Goal: Information Seeking & Learning: Learn about a topic

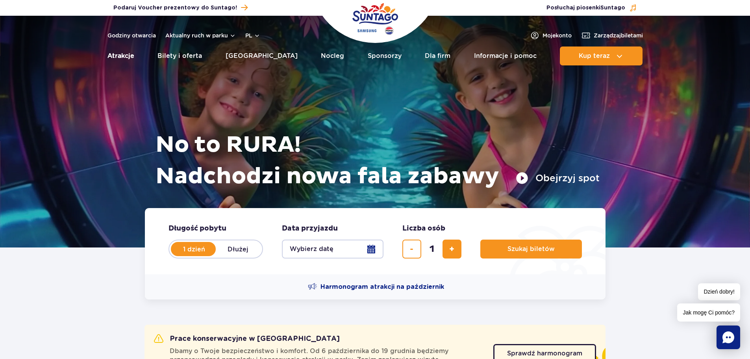
click at [117, 51] on link "Atrakcje" at bounding box center [121, 55] width 27 height 19
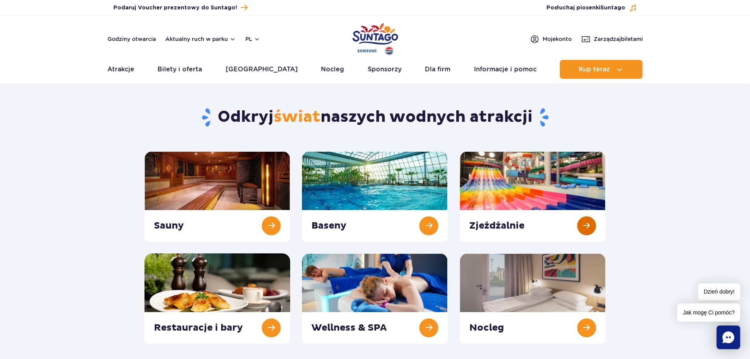
click at [517, 202] on link at bounding box center [533, 196] width 146 height 90
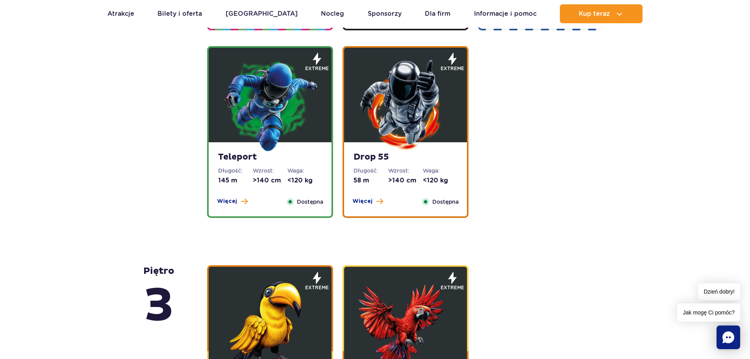
scroll to position [945, 0]
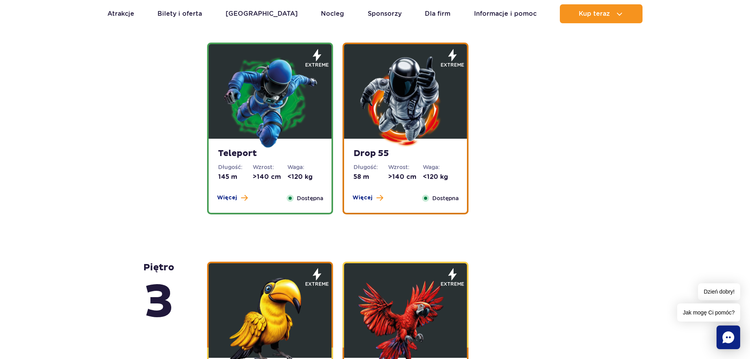
click at [262, 129] on img at bounding box center [270, 101] width 95 height 95
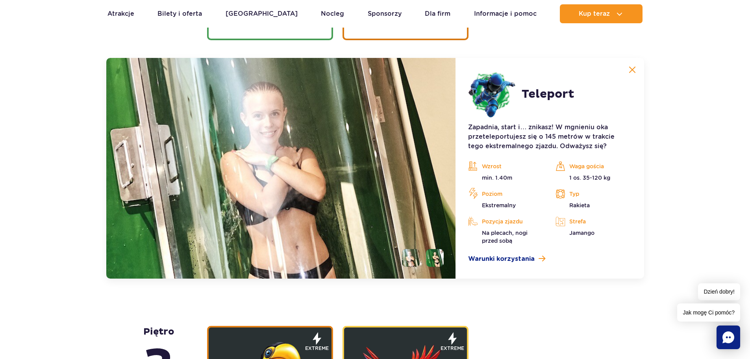
scroll to position [1130, 0]
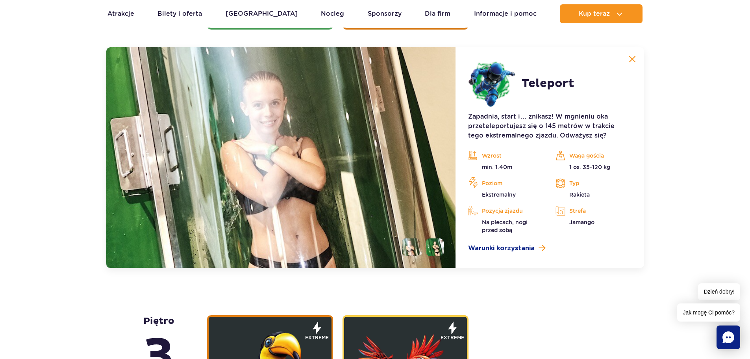
click at [440, 247] on li at bounding box center [435, 247] width 18 height 18
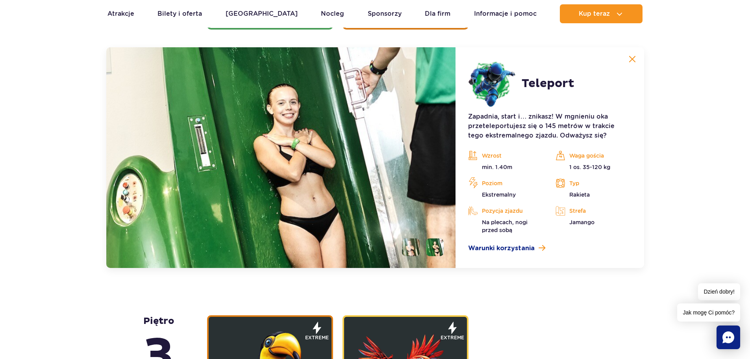
click at [399, 242] on ul at bounding box center [420, 247] width 48 height 18
click at [440, 243] on img at bounding box center [435, 247] width 18 height 18
click at [287, 214] on img at bounding box center [281, 157] width 350 height 221
click at [632, 58] on img at bounding box center [632, 59] width 7 height 7
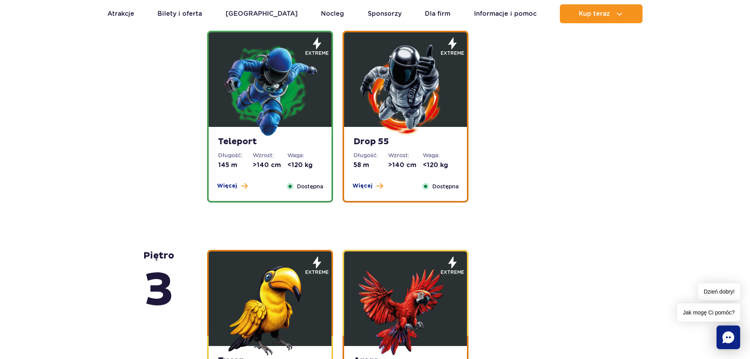
scroll to position [933, 0]
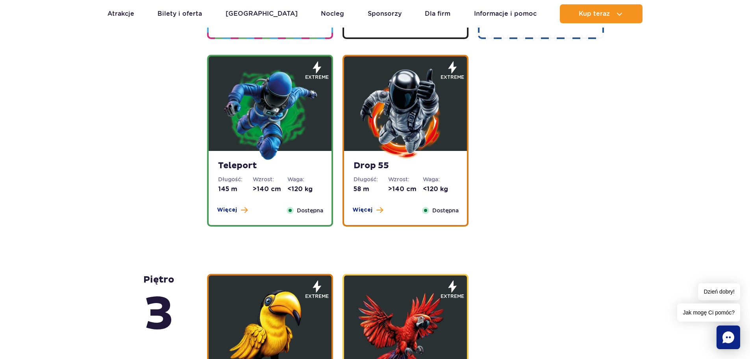
click at [416, 184] on dl "Wzrost: >140 cm" at bounding box center [405, 184] width 35 height 18
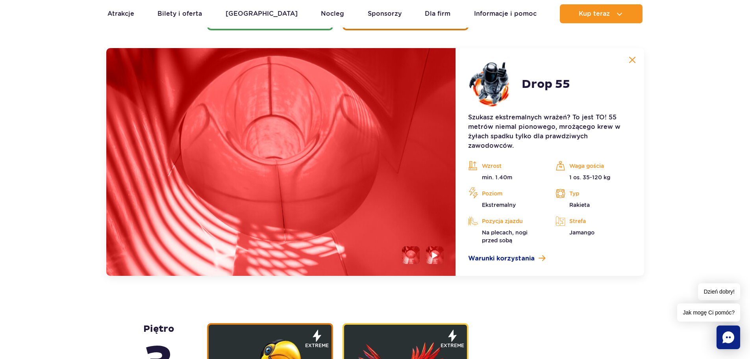
scroll to position [1130, 0]
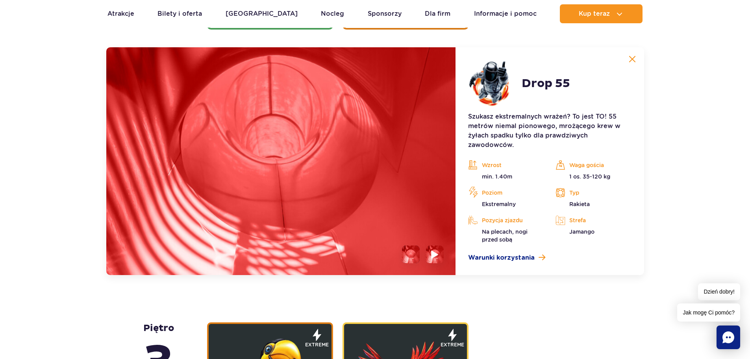
click at [438, 254] on img at bounding box center [435, 254] width 7 height 9
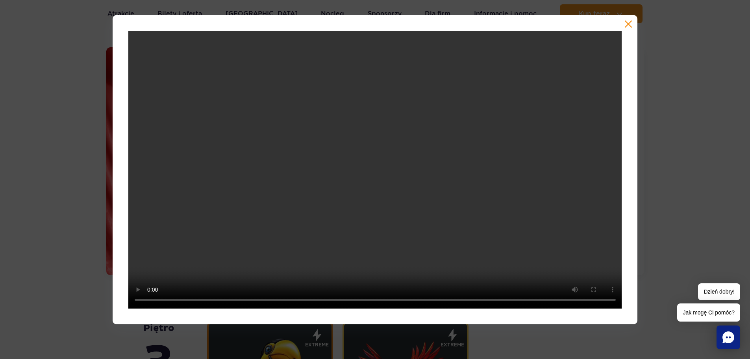
click at [626, 23] on button "button" at bounding box center [629, 24] width 8 height 8
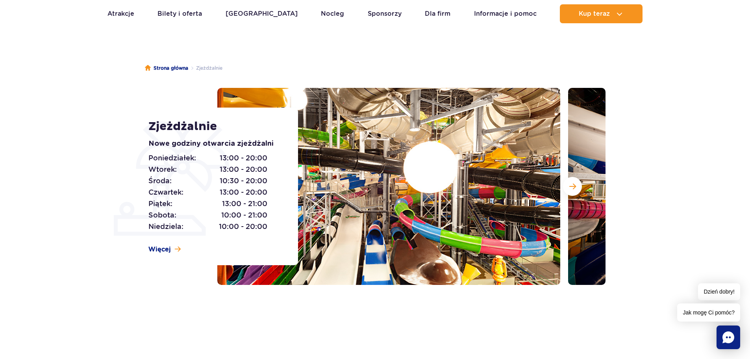
scroll to position [0, 0]
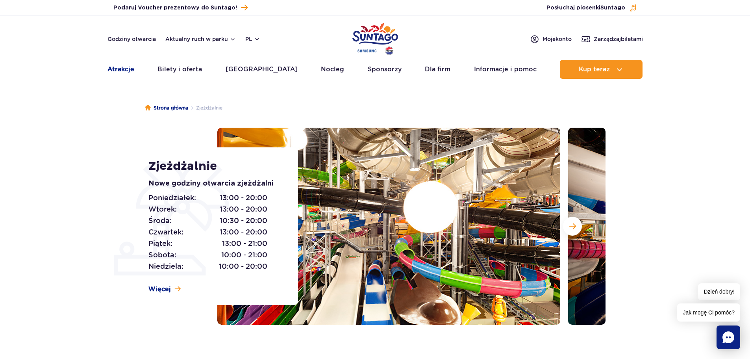
click at [118, 68] on link "Atrakcje" at bounding box center [121, 69] width 27 height 19
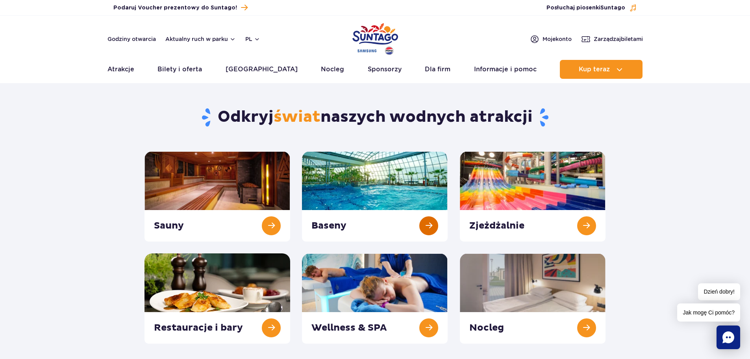
click at [389, 197] on link at bounding box center [375, 196] width 146 height 90
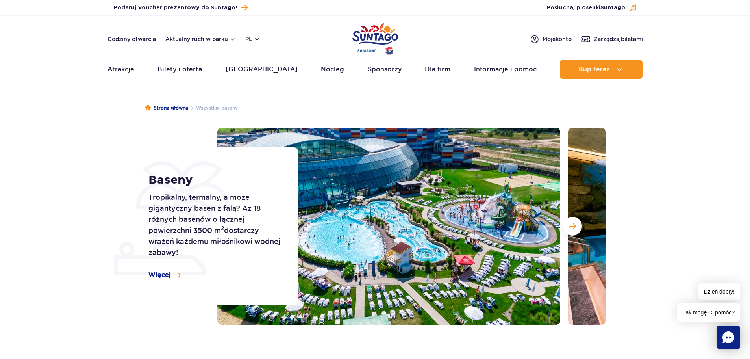
click at [435, 239] on img at bounding box center [388, 226] width 343 height 197
click at [572, 228] on span "Następny slajd" at bounding box center [572, 226] width 7 height 7
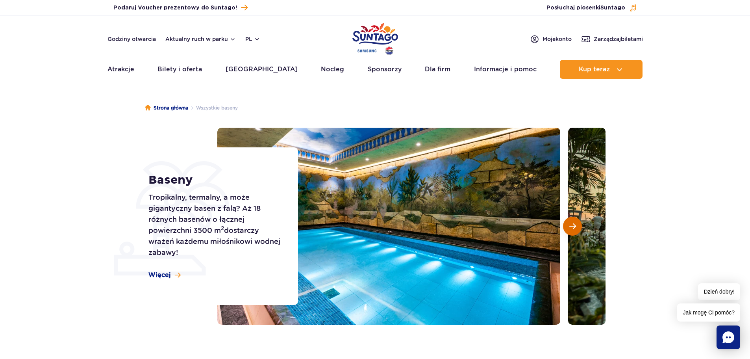
click at [572, 228] on span "Następny slajd" at bounding box center [572, 226] width 7 height 7
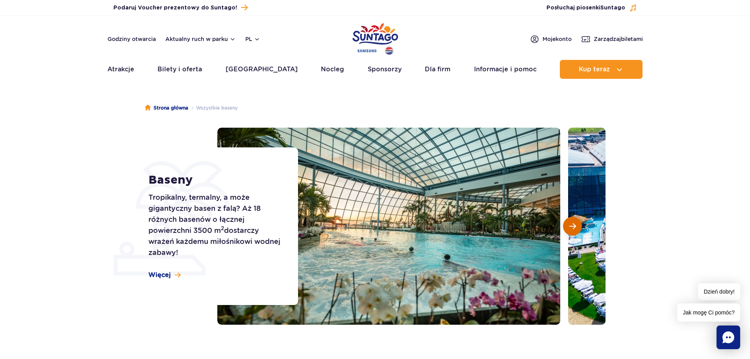
click at [572, 228] on span "Następny slajd" at bounding box center [572, 226] width 7 height 7
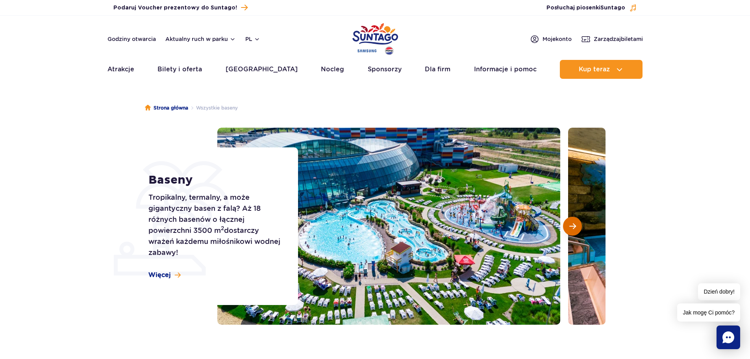
click at [570, 229] on span "Następny slajd" at bounding box center [572, 226] width 7 height 7
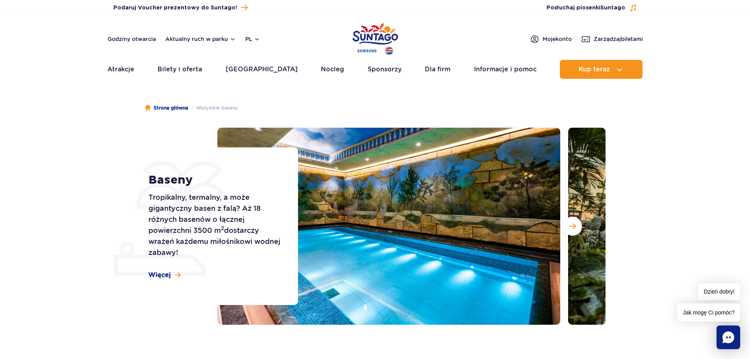
click at [569, 243] on img at bounding box center [739, 226] width 343 height 197
click at [569, 232] on button "Następny slajd" at bounding box center [572, 226] width 19 height 19
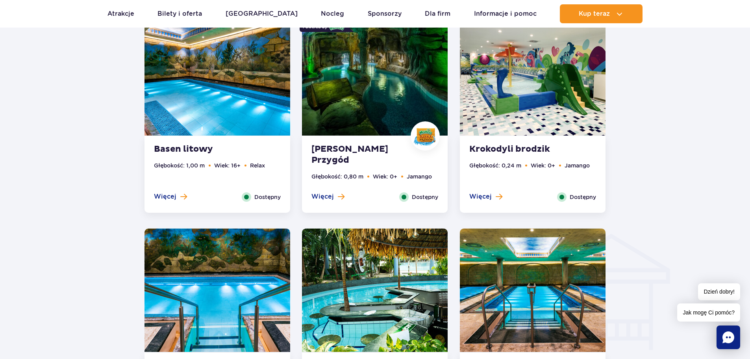
scroll to position [788, 0]
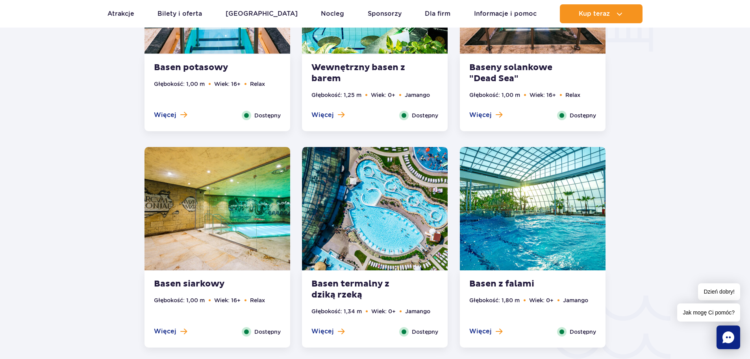
click at [536, 224] on img at bounding box center [533, 208] width 146 height 123
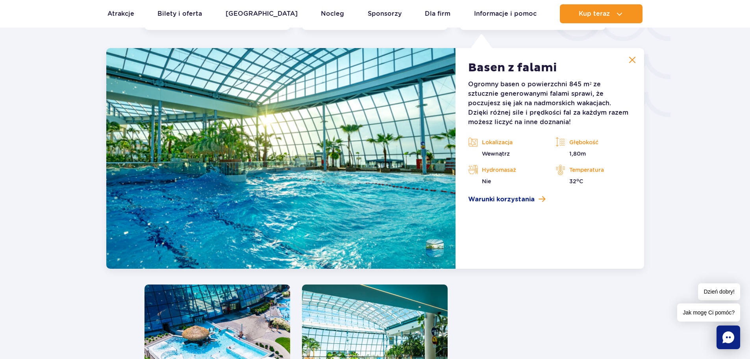
scroll to position [1382, 0]
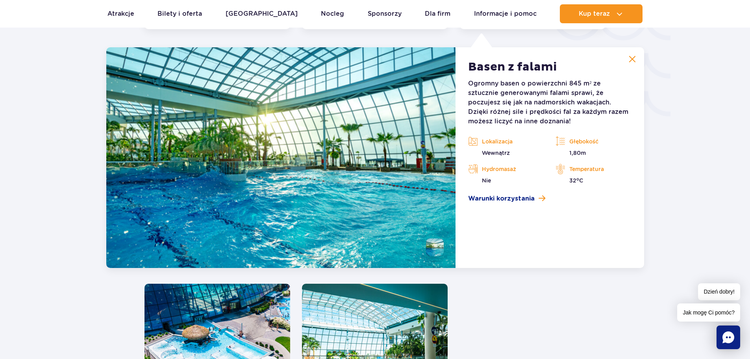
click at [435, 250] on li at bounding box center [435, 247] width 18 height 18
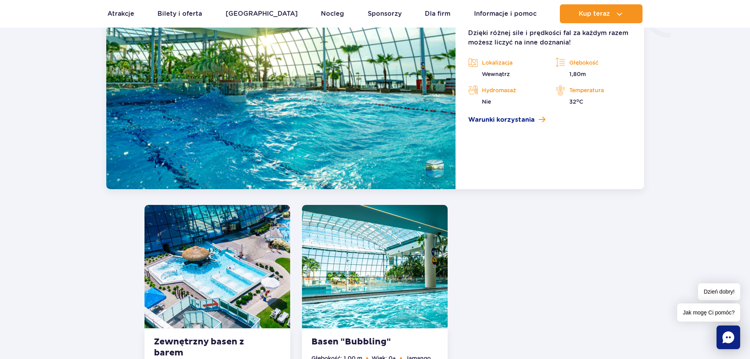
click at [407, 269] on img at bounding box center [375, 266] width 146 height 123
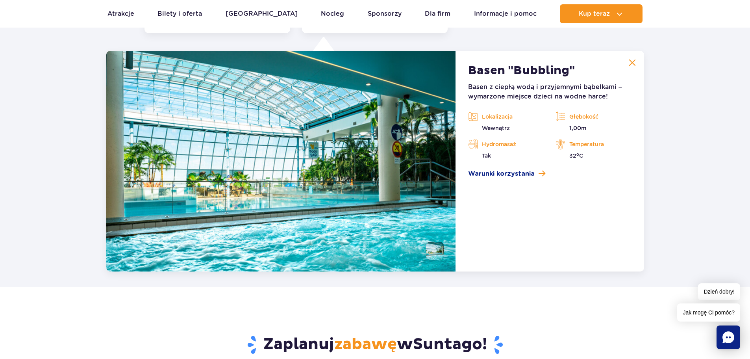
scroll to position [1598, 0]
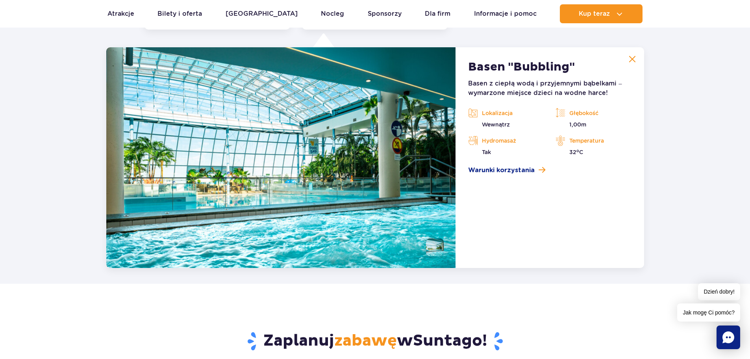
click at [317, 183] on img at bounding box center [281, 157] width 350 height 221
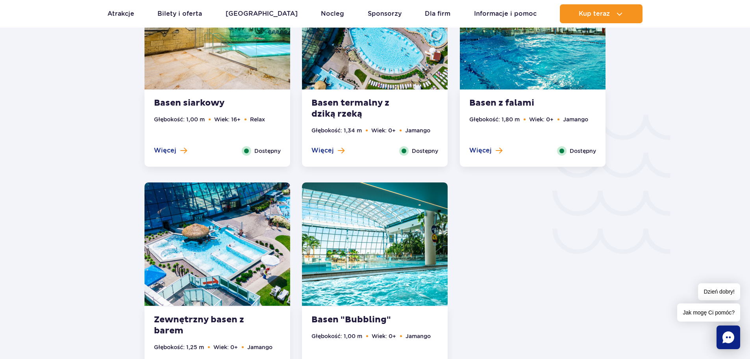
scroll to position [1243, 0]
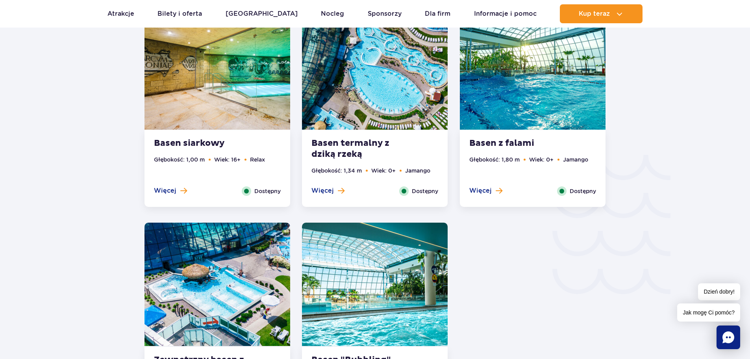
click at [538, 115] on img at bounding box center [533, 67] width 146 height 123
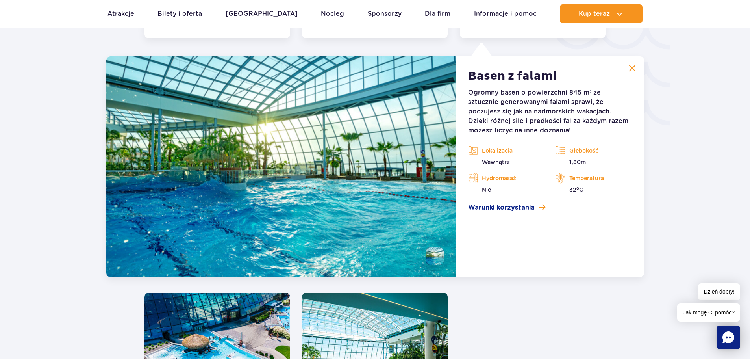
scroll to position [1382, 0]
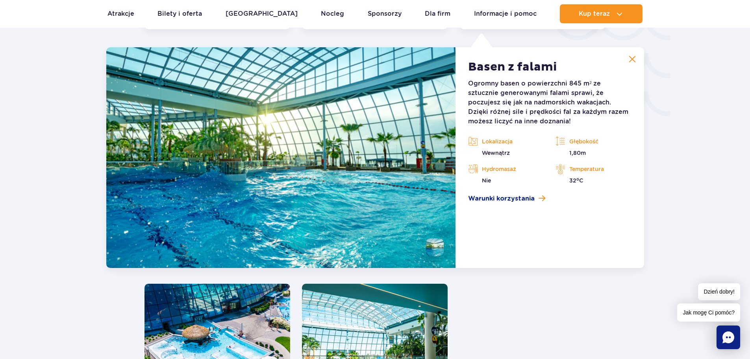
click at [635, 56] on img at bounding box center [632, 59] width 7 height 7
